Goal: Information Seeking & Learning: Check status

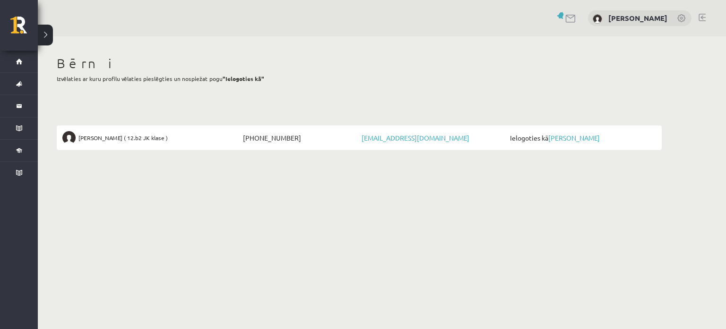
click at [587, 137] on link "[PERSON_NAME]" at bounding box center [575, 137] width 52 height 9
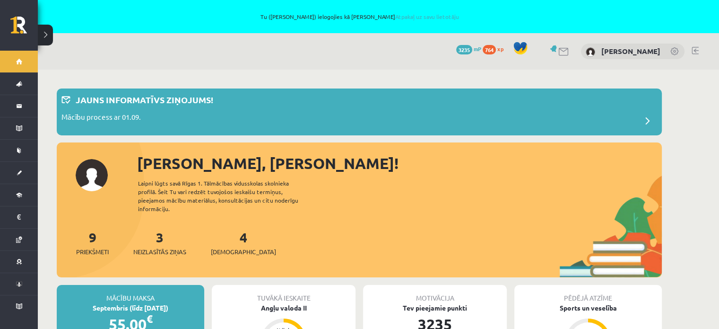
click at [367, 178] on div "Sveika, Amanda! Laipni lūgts savā Rīgas 1. Tālmācības vidusskolas skolnieka pro…" at bounding box center [359, 215] width 605 height 126
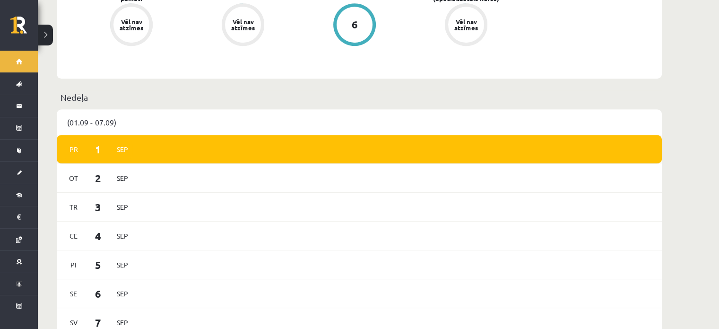
scroll to position [331, 0]
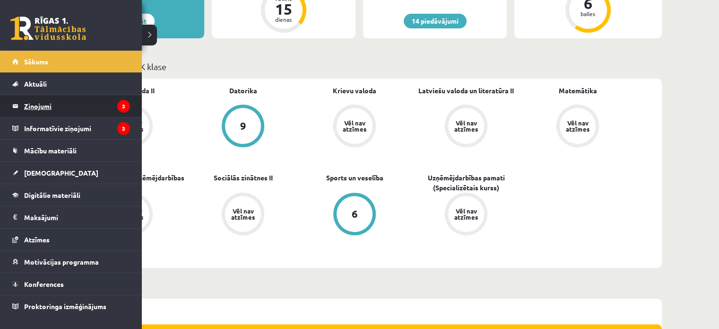
click at [40, 106] on legend "Ziņojumi 3" at bounding box center [77, 106] width 106 height 22
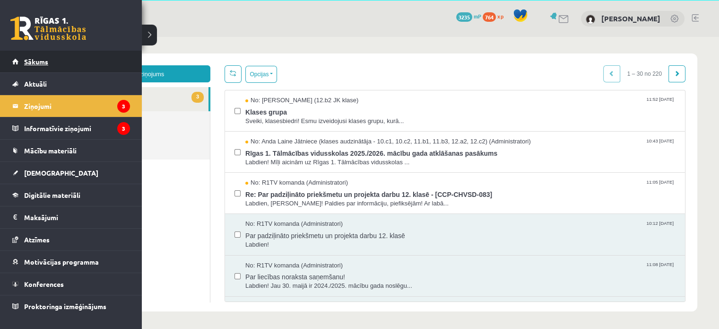
click at [49, 61] on link "Sākums" at bounding box center [71, 62] width 118 height 22
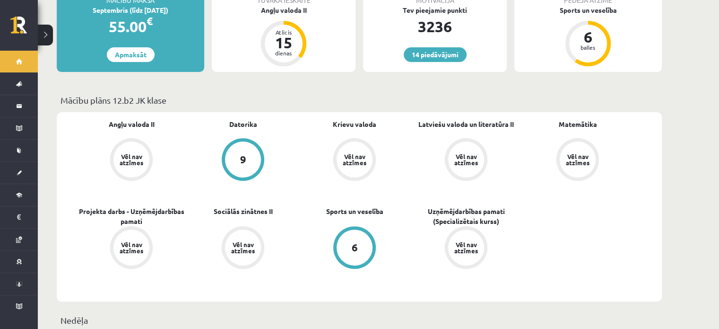
scroll to position [236, 0]
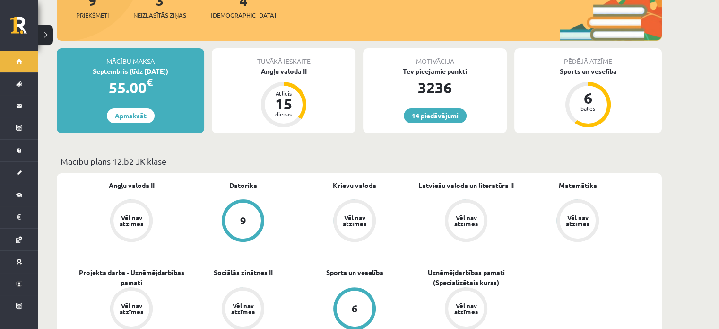
click at [341, 155] on p "Mācību plāns 12.b2 JK klase" at bounding box center [360, 161] width 598 height 13
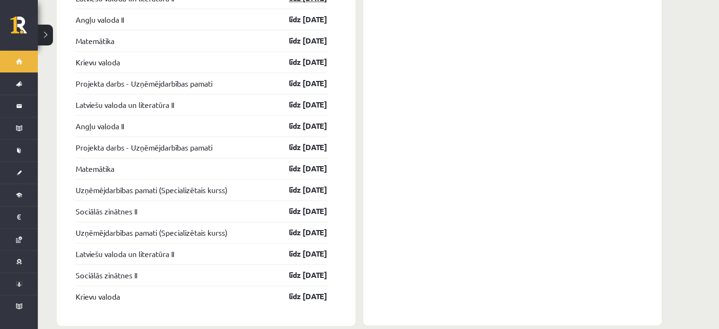
scroll to position [1316, 0]
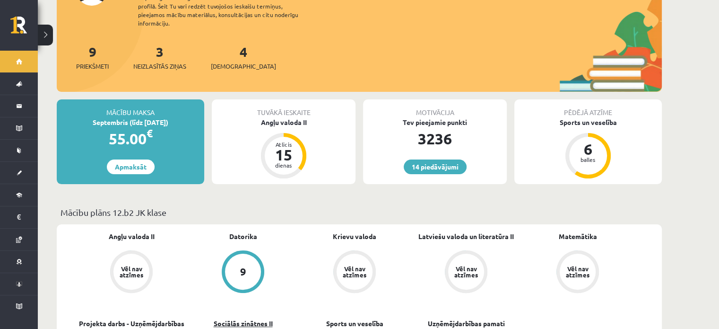
scroll to position [134, 0]
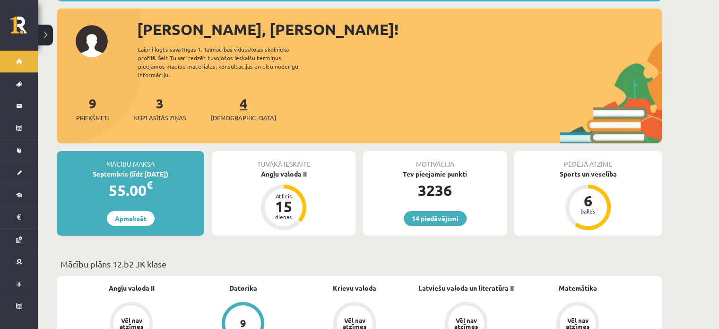
click at [239, 113] on span "[DEMOGRAPHIC_DATA]" at bounding box center [243, 117] width 65 height 9
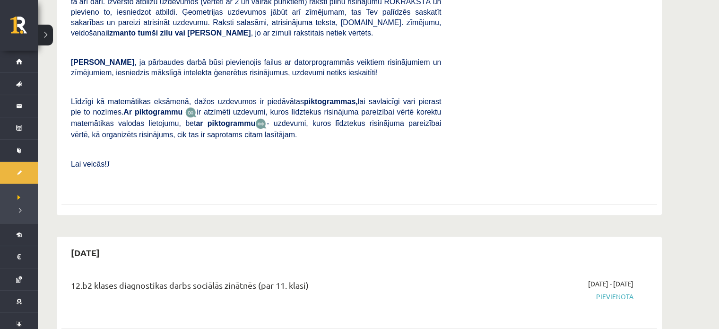
scroll to position [757, 0]
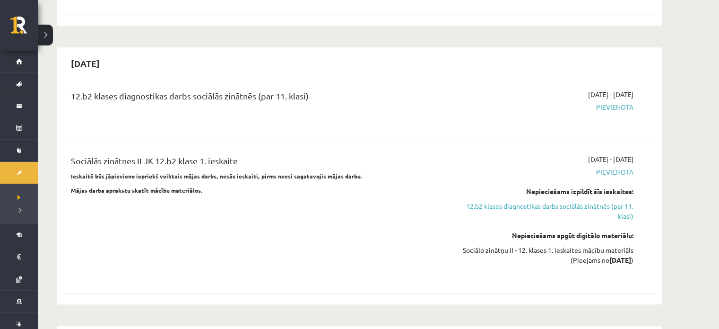
click at [244, 219] on div "Sociālās zinātnes II JK 12.b2 klase 1. ieskaite Ieskaitē būs jāpievieno iepriek…" at bounding box center [256, 216] width 385 height 124
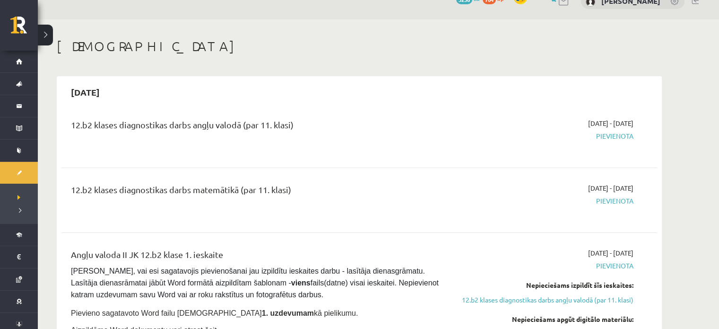
scroll to position [47, 0]
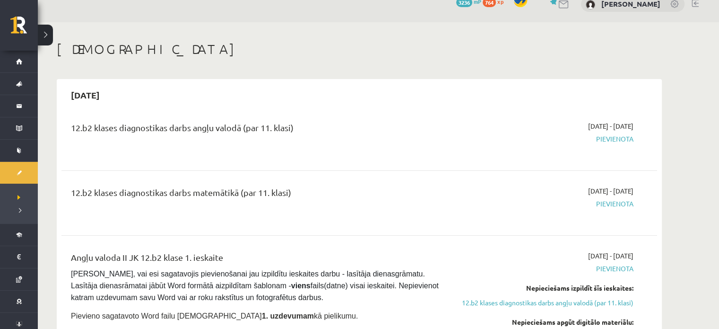
drag, startPoint x: 51, startPoint y: 194, endPoint x: 339, endPoint y: 200, distance: 287.6
drag, startPoint x: 62, startPoint y: 124, endPoint x: 385, endPoint y: 108, distance: 322.9
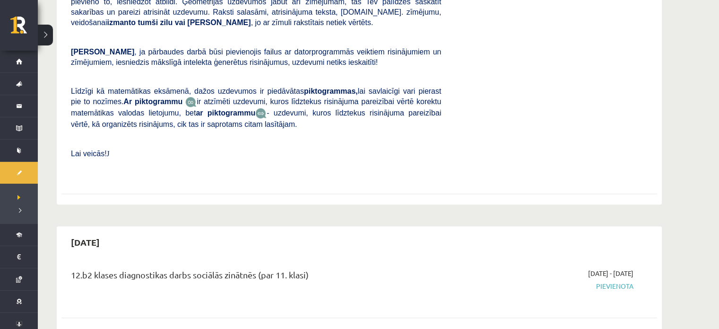
scroll to position [662, 0]
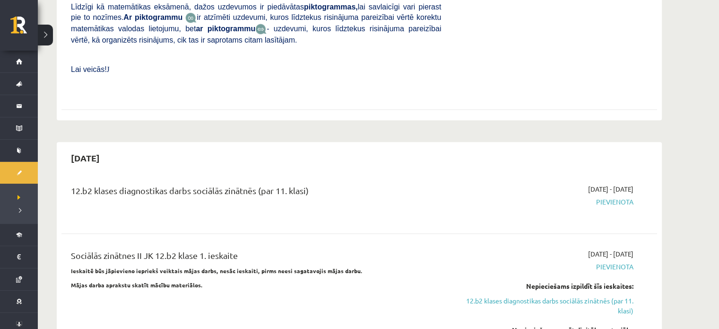
click at [400, 184] on div "12.b2 klases diagnostikas darbs sociālās zinātnēs (par 11. klasi)" at bounding box center [256, 192] width 370 height 17
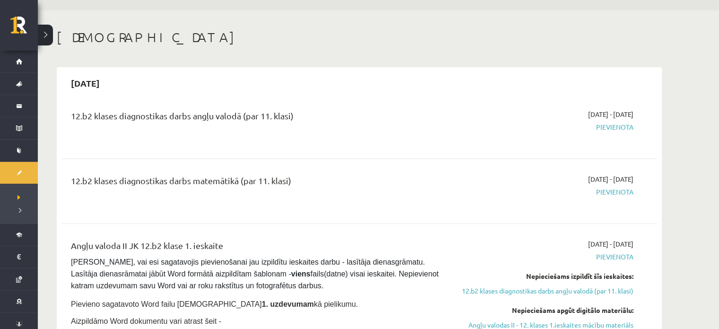
scroll to position [0, 0]
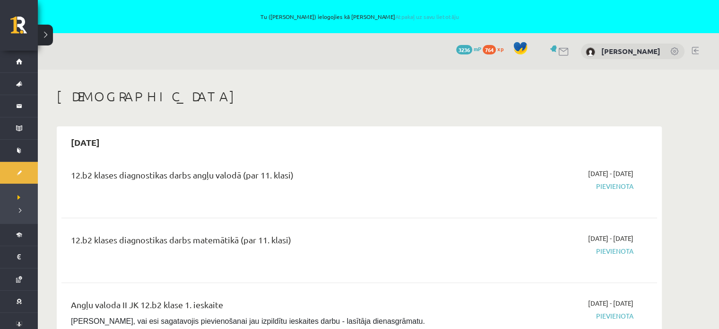
click at [424, 180] on div "12.b2 klases diagnostikas darbs angļu valodā (par 11. klasi)" at bounding box center [256, 176] width 370 height 17
click at [363, 90] on h1 "[DEMOGRAPHIC_DATA]" at bounding box center [359, 96] width 605 height 16
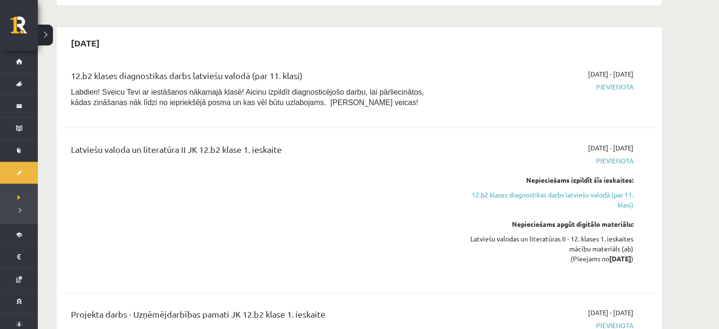
scroll to position [1513, 0]
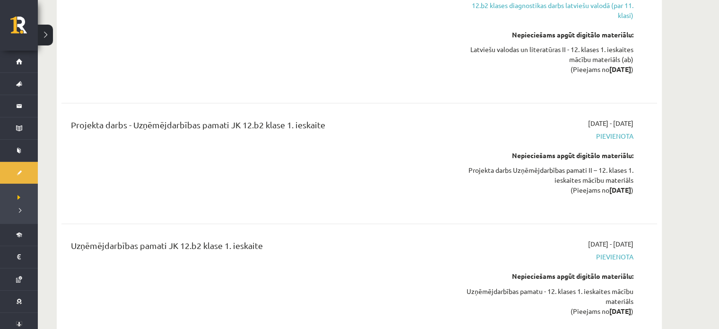
drag, startPoint x: 639, startPoint y: 114, endPoint x: 592, endPoint y: 115, distance: 47.8
click at [592, 118] on div "2025-10-01 - 2025-10-31 Pievienota Nepieciešams apgūt digitālo materiālu: Proje…" at bounding box center [544, 163] width 192 height 90
drag, startPoint x: 638, startPoint y: 165, endPoint x: 524, endPoint y: 170, distance: 113.1
click at [524, 170] on div "2025-10-01 - 2025-10-31 Pievienota Nepieciešams apgūt digitālo materiālu: Proje…" at bounding box center [544, 163] width 192 height 90
click at [415, 277] on div "Uzņēmējdarbības pamati JK 12.b2 klase 1. ieskaite" at bounding box center [256, 284] width 385 height 90
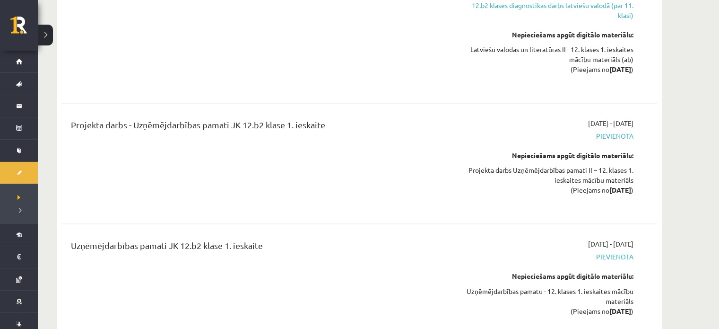
click at [400, 239] on div "Uzņēmējdarbības pamati JK 12.b2 klase 1. ieskaite" at bounding box center [256, 247] width 370 height 17
drag, startPoint x: 644, startPoint y: 296, endPoint x: 515, endPoint y: 286, distance: 129.0
click at [515, 286] on div "Uzņēmējdarbības pamati JK 12.b2 klase 1. ieskaite 2025-10-16 - 2025-10-31 Pievi…" at bounding box center [359, 283] width 596 height 109
click at [652, 248] on div "Uzņēmējdarbības pamati JK 12.b2 klase 1. ieskaite 2025-10-16 - 2025-10-31 Pievi…" at bounding box center [359, 283] width 596 height 109
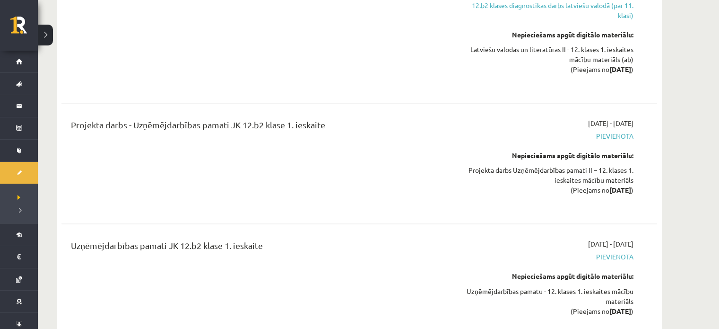
click at [314, 152] on div "Projekta darbs - Uzņēmējdarbības pamati JK 12.b2 klase 1. ieskaite" at bounding box center [256, 163] width 385 height 90
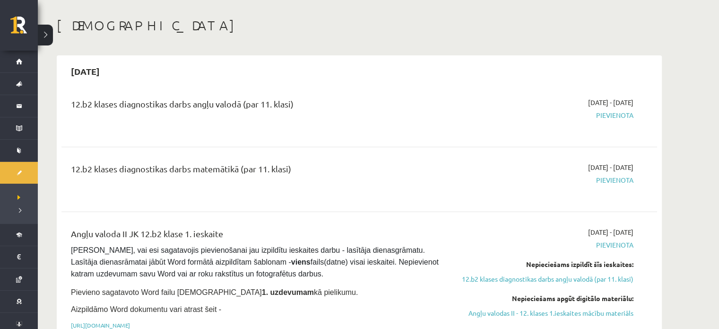
scroll to position [0, 0]
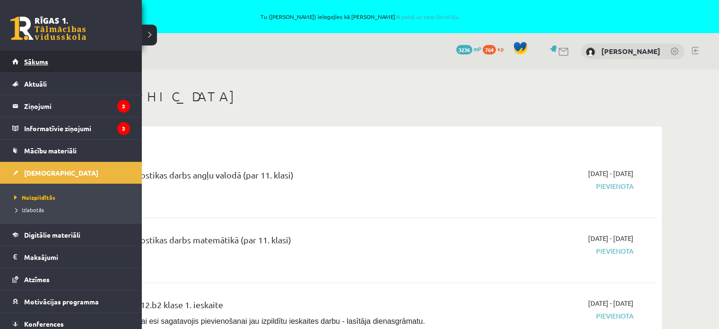
click at [32, 62] on span "Sākums" at bounding box center [36, 61] width 24 height 9
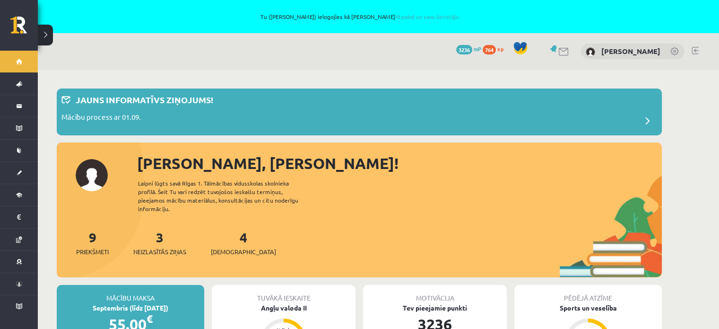
click at [390, 183] on div "[PERSON_NAME], [PERSON_NAME]! Laipni lūgts savā Rīgas 1. Tālmācības vidusskolas…" at bounding box center [359, 215] width 605 height 126
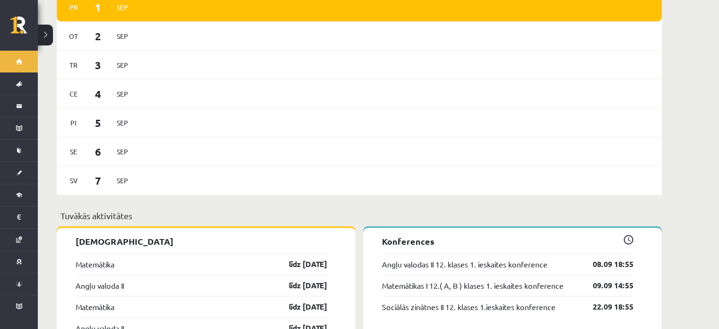
scroll to position [899, 0]
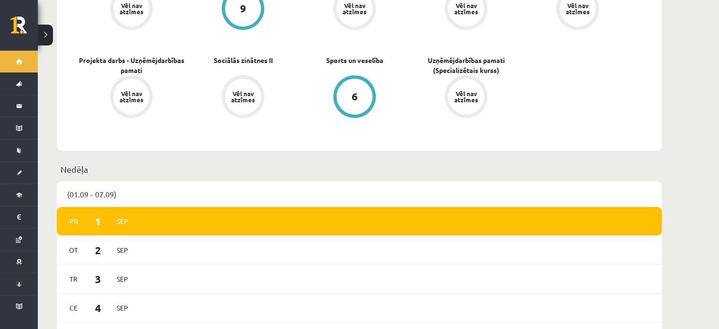
scroll to position [323, 0]
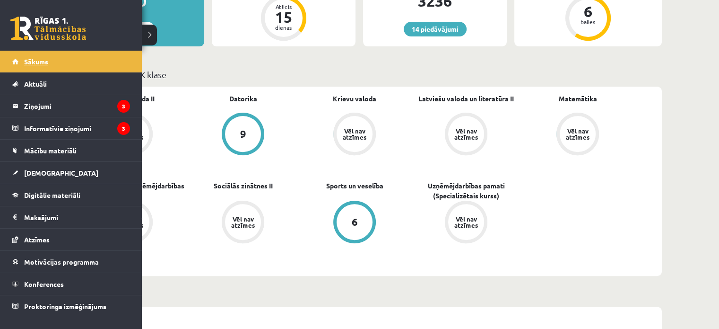
click at [25, 62] on span "Sākums" at bounding box center [36, 61] width 24 height 9
